Goal: Consume media (video, audio)

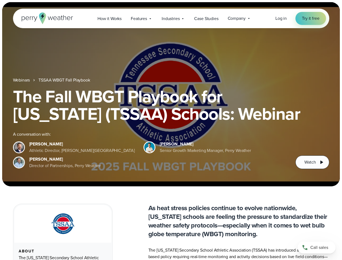
click at [171, 130] on div "The Fall WBGT Playbook for [US_STATE] (TSSAA) Schools: Webinar A conversation w…" at bounding box center [171, 128] width 316 height 81
click at [171, 18] on span "Industries" at bounding box center [170, 18] width 18 height 6
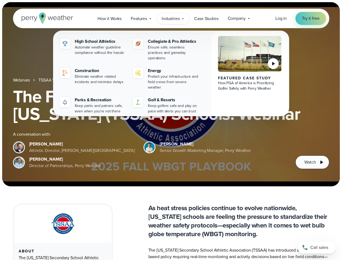
click at [171, 94] on h1 "The Fall WBGT Playbook for [US_STATE] (TSSAA) Schools: Webinar" at bounding box center [171, 105] width 316 height 35
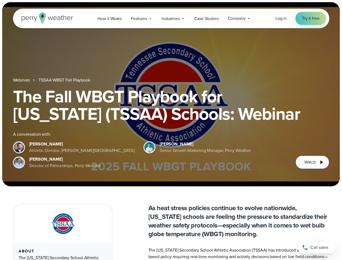
click at [65, 80] on link "TSSAA WBGT Fall Playbook" at bounding box center [63, 80] width 51 height 6
click at [312, 162] on span "Watch" at bounding box center [309, 162] width 11 height 6
